Goal: Information Seeking & Learning: Find specific fact

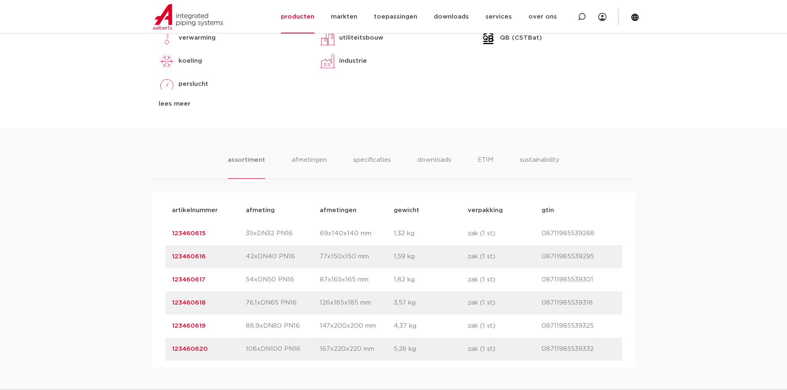
scroll to position [413, 0]
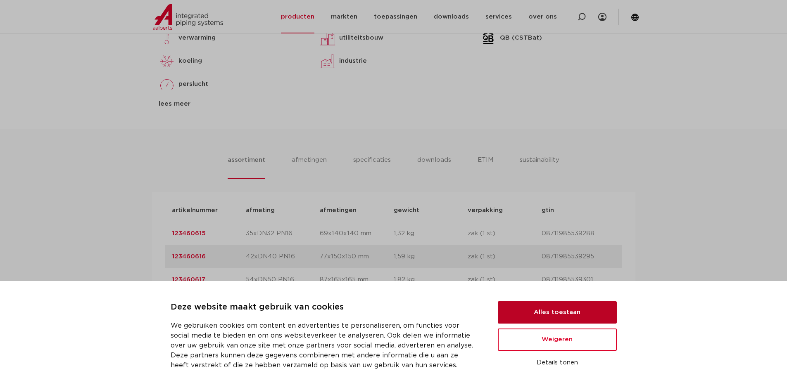
click at [528, 311] on button "Alles toestaan" at bounding box center [557, 313] width 119 height 22
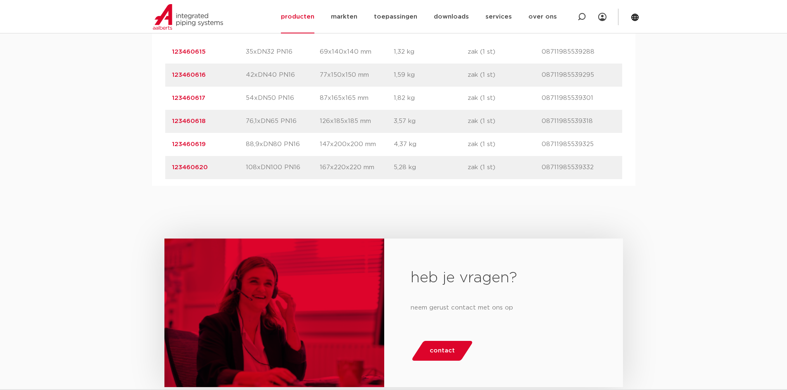
scroll to position [454, 0]
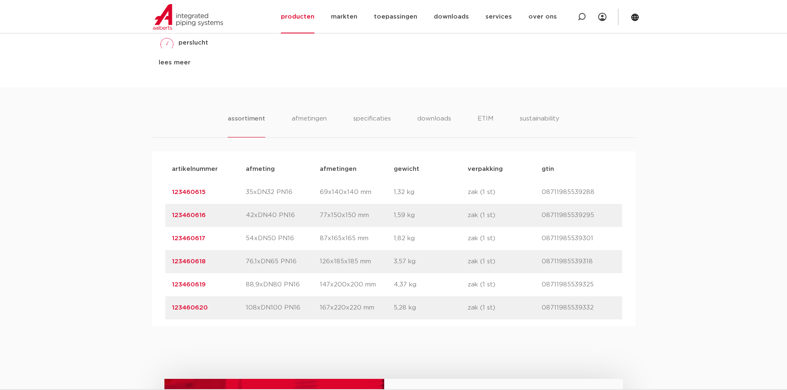
click at [568, 192] on p "08711985539288" at bounding box center [579, 193] width 74 height 10
click at [180, 188] on p "123460615" at bounding box center [209, 193] width 74 height 10
click at [180, 215] on link "123460616" at bounding box center [189, 215] width 34 height 6
